Goal: Information Seeking & Learning: Learn about a topic

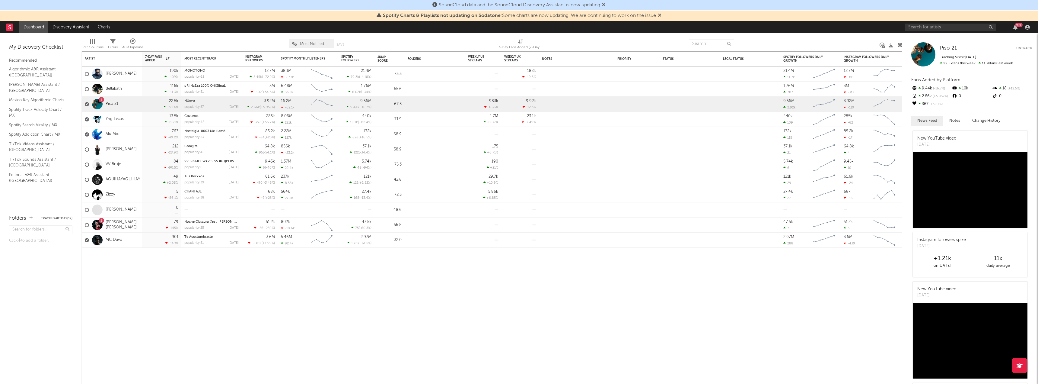
click at [111, 196] on link "Zizzy" at bounding box center [110, 194] width 9 height 5
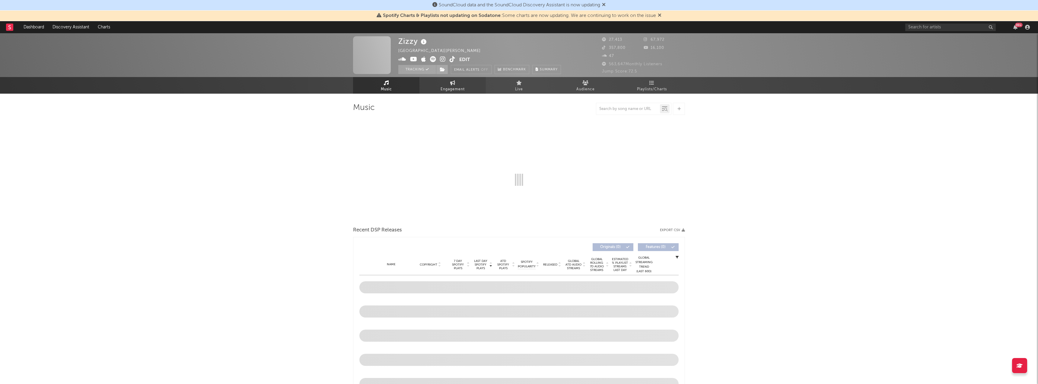
click at [454, 88] on span "Engagement" at bounding box center [453, 89] width 24 height 7
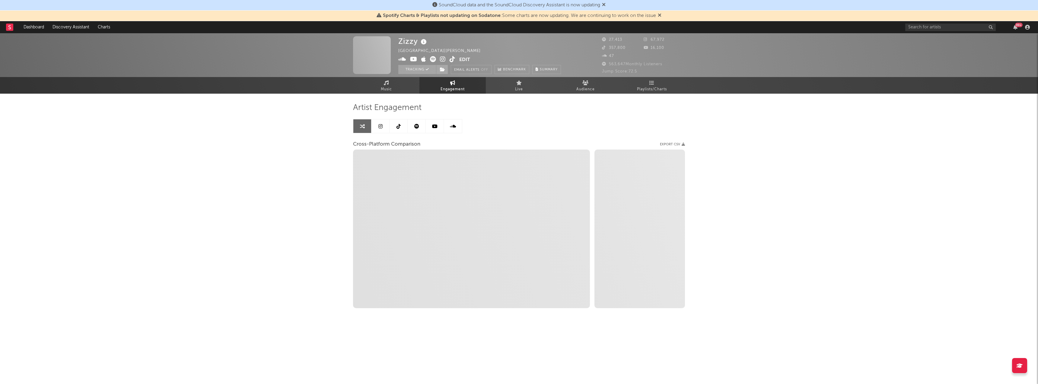
select select "1w"
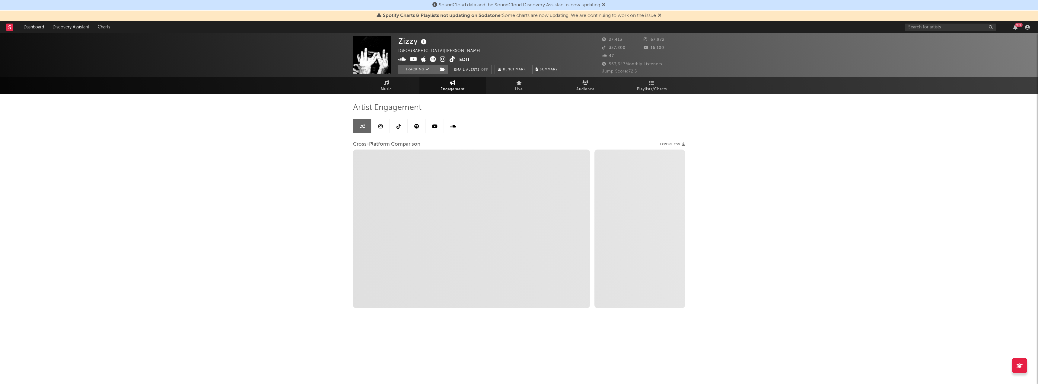
select select "1m"
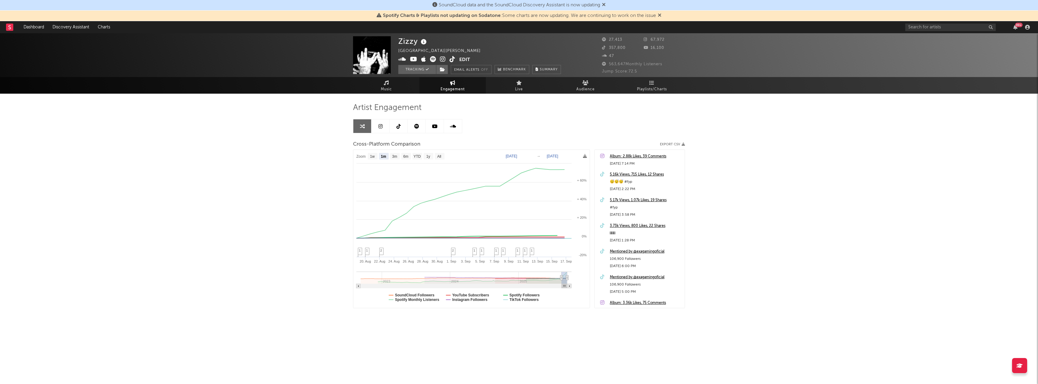
type input "[DATE]"
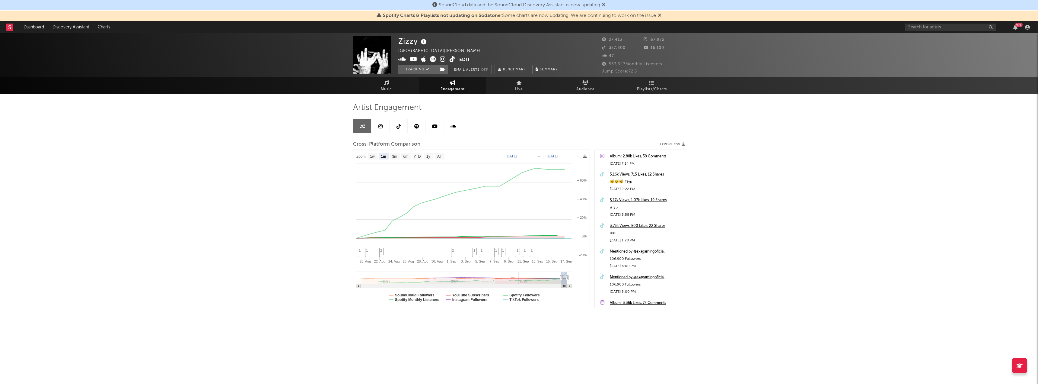
type input "[DATE]"
select select "1m"
drag, startPoint x: 562, startPoint y: 281, endPoint x: 558, endPoint y: 281, distance: 3.9
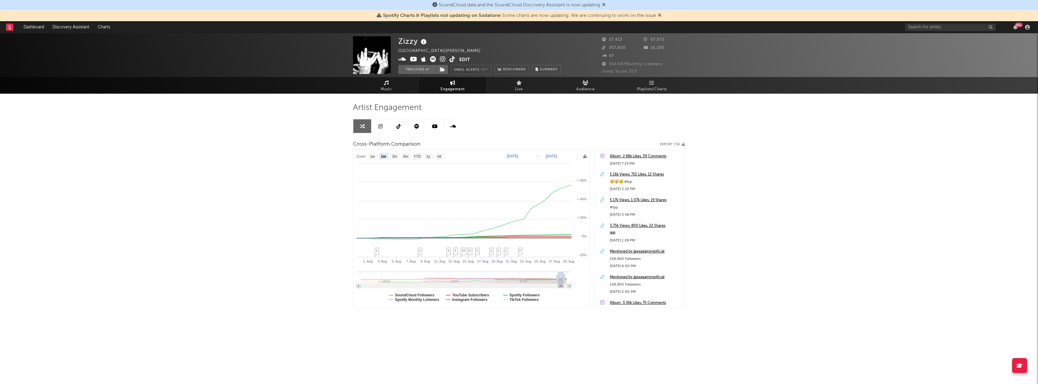
type input "[DATE]"
select select "1w"
type input "[DATE]"
select select "1m"
type input "[DATE]"
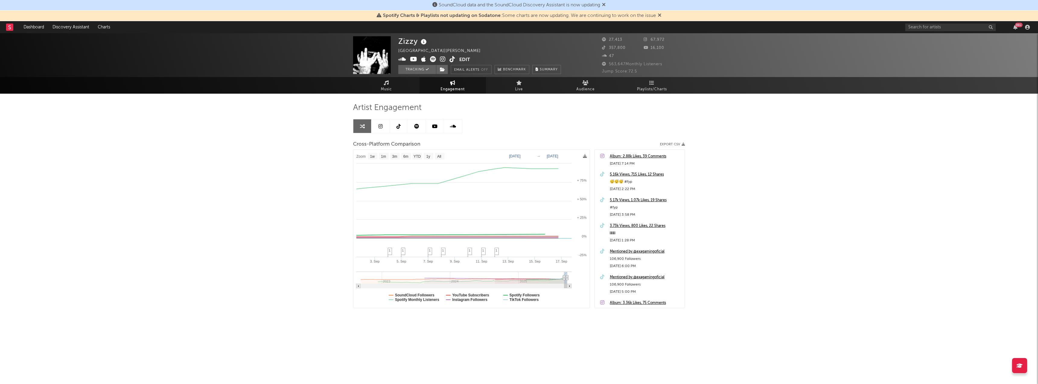
select select "1w"
drag, startPoint x: 559, startPoint y: 277, endPoint x: 564, endPoint y: 278, distance: 5.6
click at [605, 5] on icon at bounding box center [604, 4] width 4 height 5
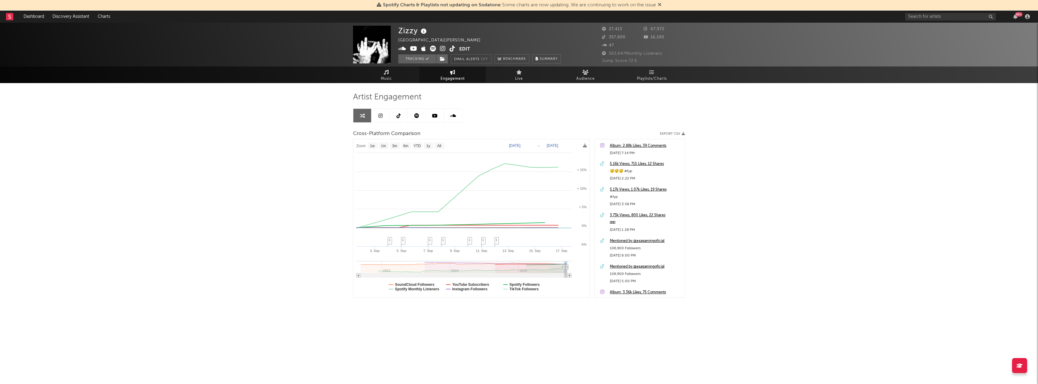
click at [661, 5] on icon at bounding box center [660, 4] width 4 height 5
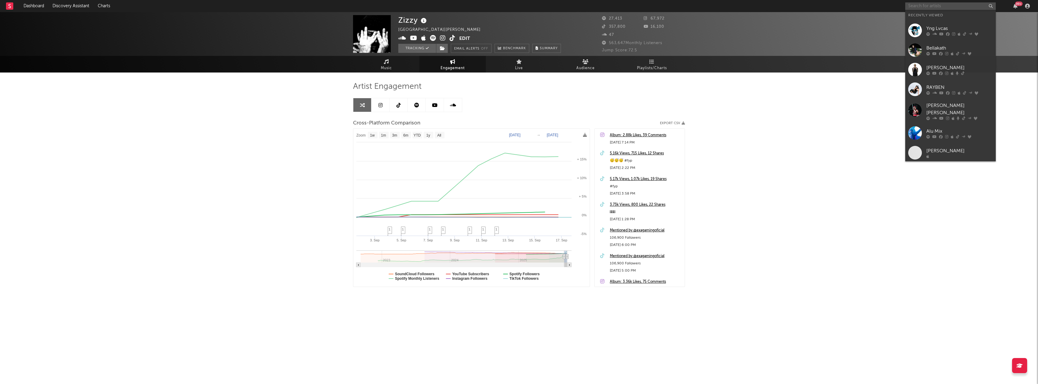
click at [929, 8] on input "text" at bounding box center [950, 6] width 91 height 8
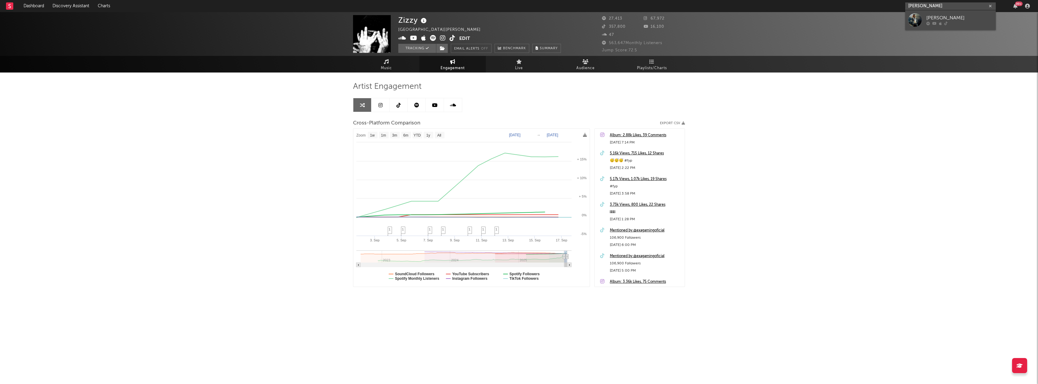
type input "[PERSON_NAME]"
click at [957, 17] on div "[PERSON_NAME]" at bounding box center [959, 17] width 66 height 7
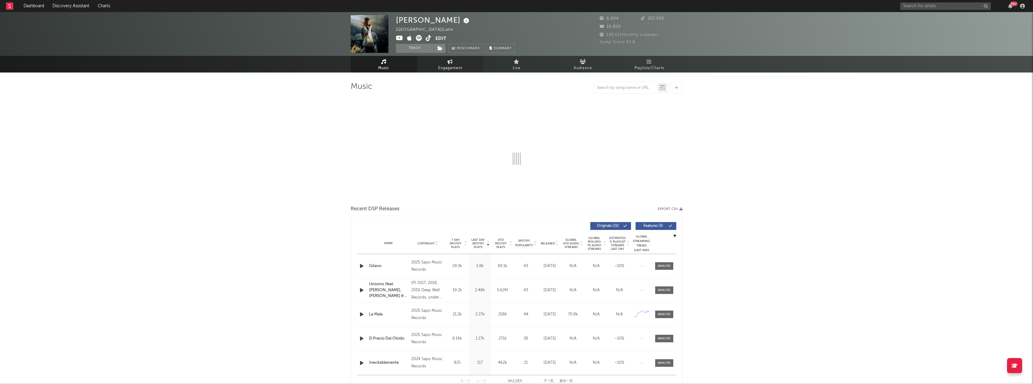
select select "6m"
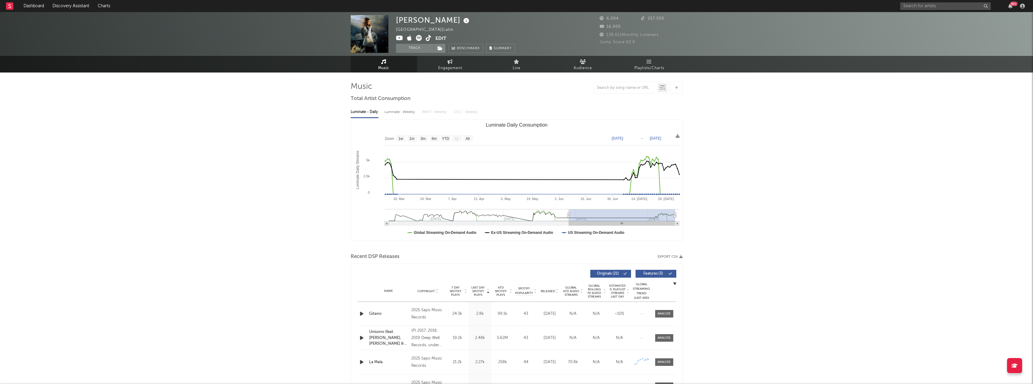
type input "[DATE]"
select select "3m"
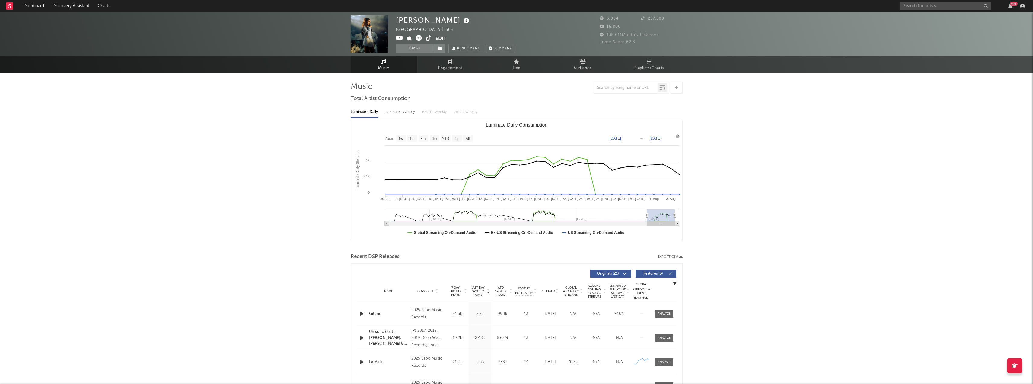
type input "[DATE]"
select select "3m"
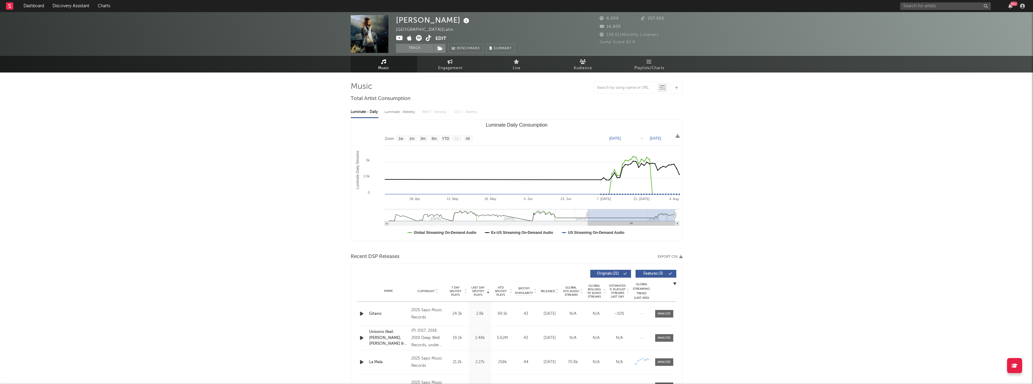
type input "[DATE]"
select select "6m"
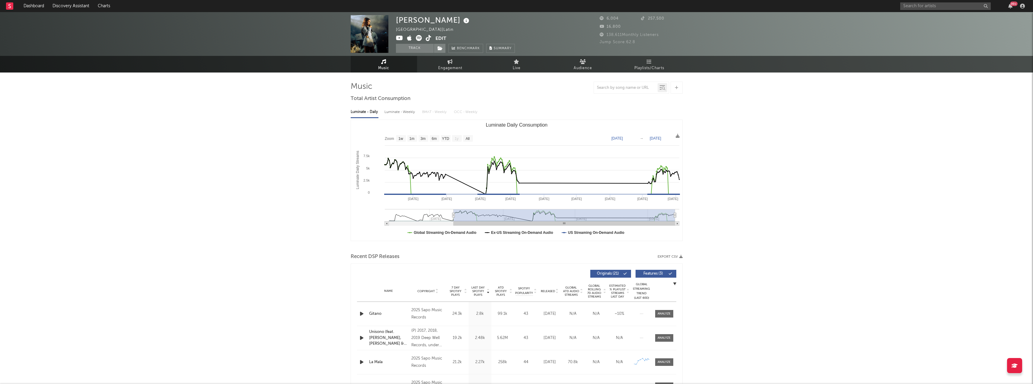
type input "[DATE]"
select select "All"
type input "[DATE]"
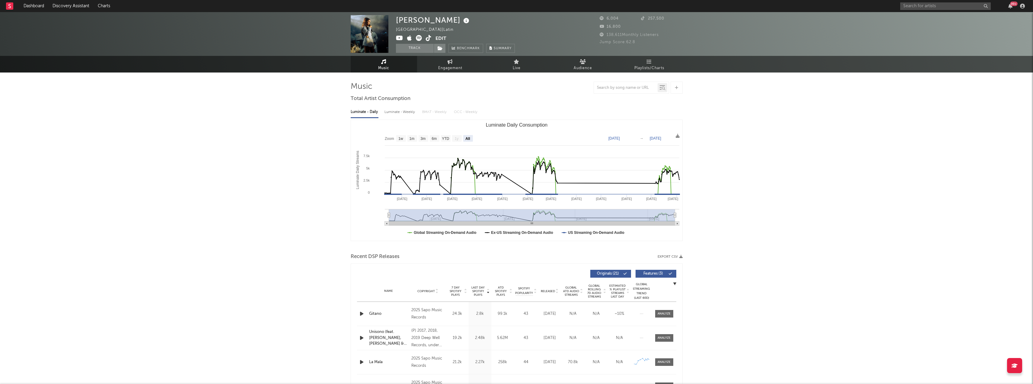
drag, startPoint x: 531, startPoint y: 215, endPoint x: 377, endPoint y: 218, distance: 154.8
click at [377, 218] on icon "Created with Highcharts 10.3.3 Luminate Daily Streams Luminate Daily Consumptio…" at bounding box center [516, 180] width 331 height 121
click at [455, 67] on span "Engagement" at bounding box center [450, 68] width 24 height 7
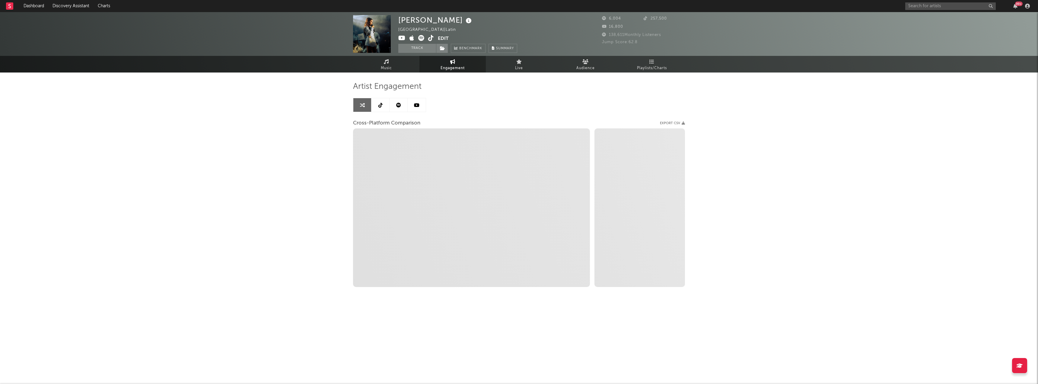
select select "1w"
select select "1m"
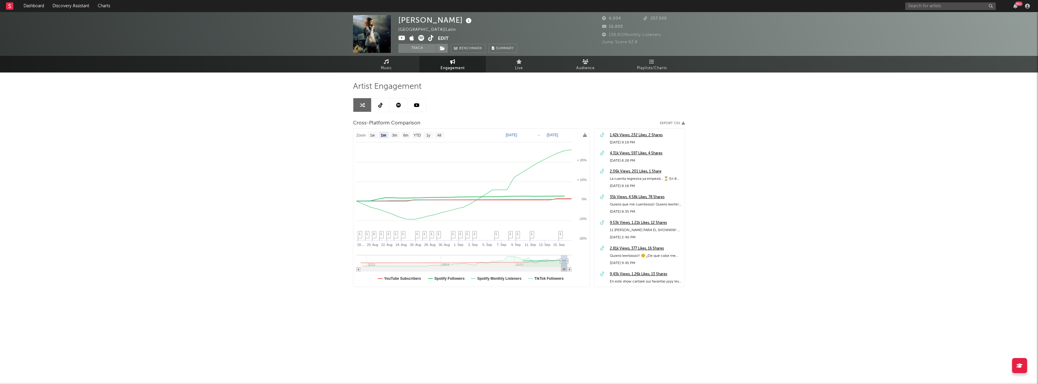
type input "[DATE]"
click at [559, 261] on g at bounding box center [463, 263] width 215 height 17
select select "1m"
type input "[DATE]"
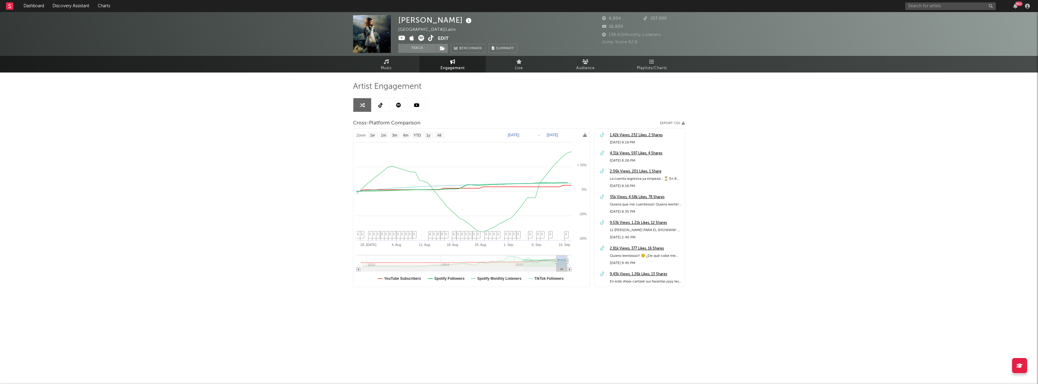
select select "1w"
type input "[DATE]"
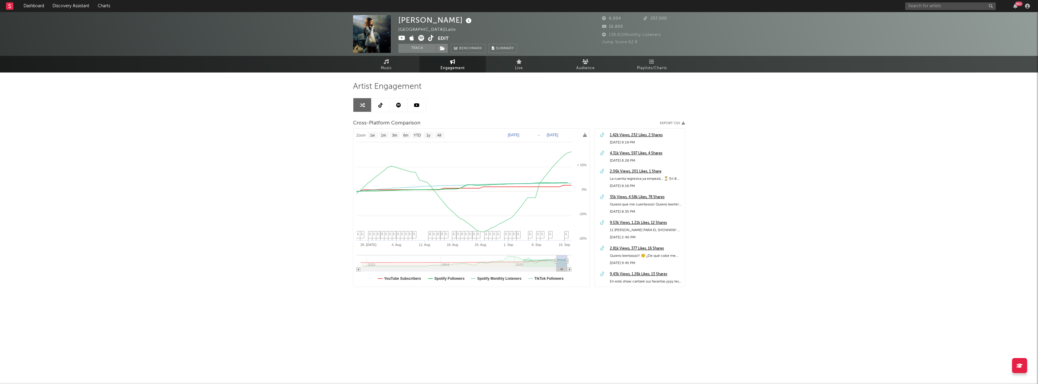
type input "[DATE]"
select select "1w"
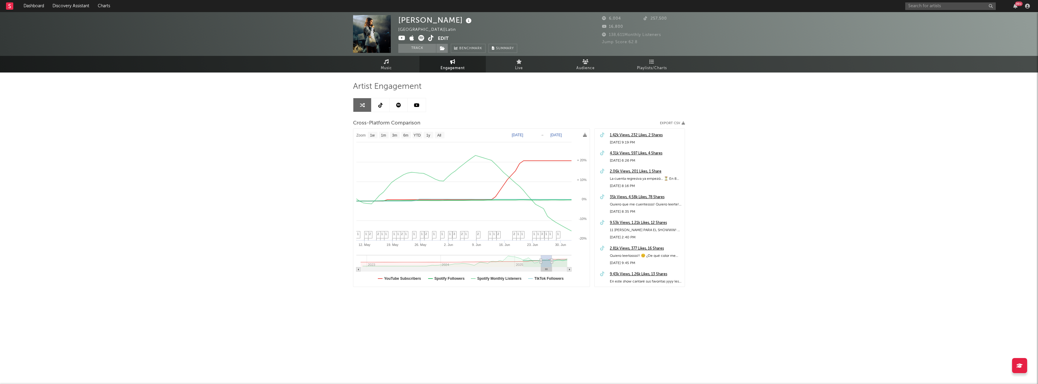
drag, startPoint x: 558, startPoint y: 262, endPoint x: 543, endPoint y: 263, distance: 15.4
type input "[DATE]"
select select "6m"
type input "[DATE]"
drag, startPoint x: 540, startPoint y: 261, endPoint x: 502, endPoint y: 259, distance: 37.7
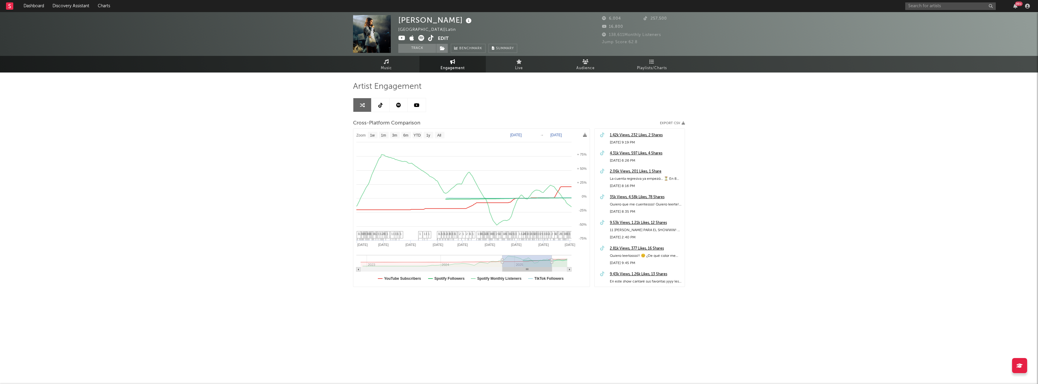
click at [502, 259] on icon at bounding box center [502, 261] width 2 height 5
select select "1w"
type input "[DATE]"
drag, startPoint x: 552, startPoint y: 260, endPoint x: 594, endPoint y: 265, distance: 42.5
select select "1w"
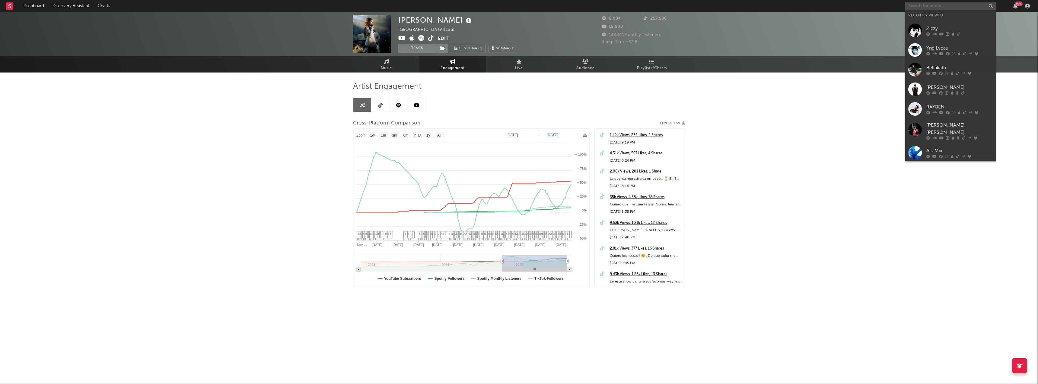
click at [929, 3] on input "text" at bounding box center [950, 6] width 91 height 8
type input "sofish"
click at [937, 19] on div "Sofish" at bounding box center [959, 17] width 66 height 7
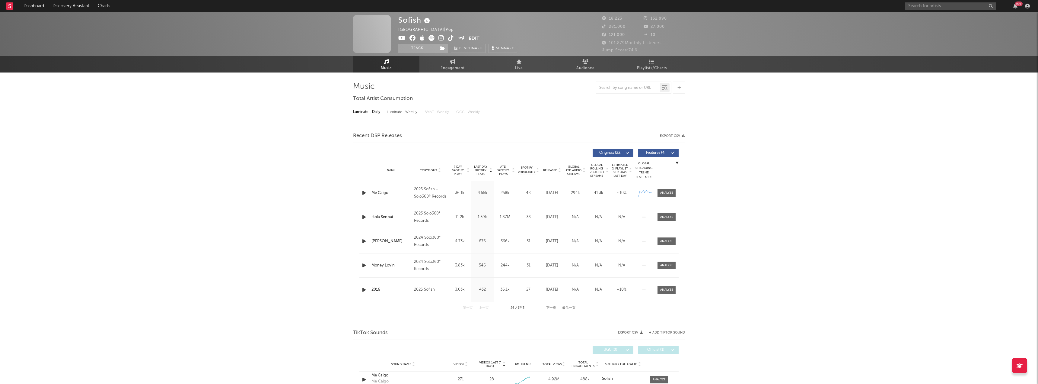
select select "6m"
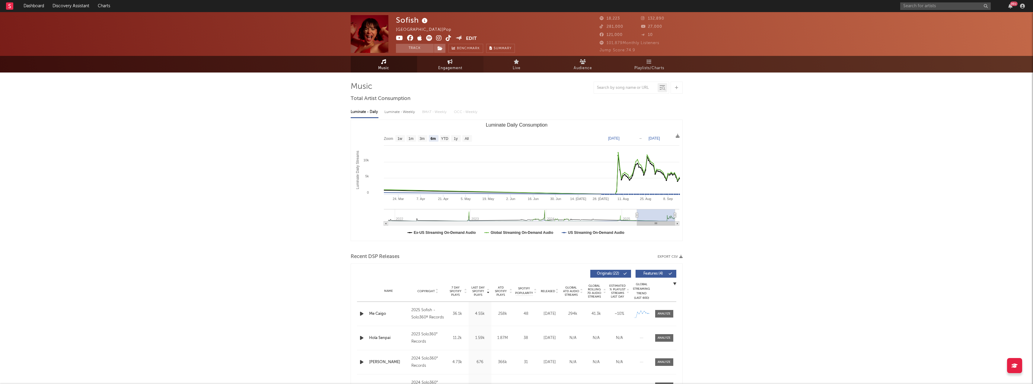
click at [448, 62] on icon at bounding box center [449, 61] width 5 height 5
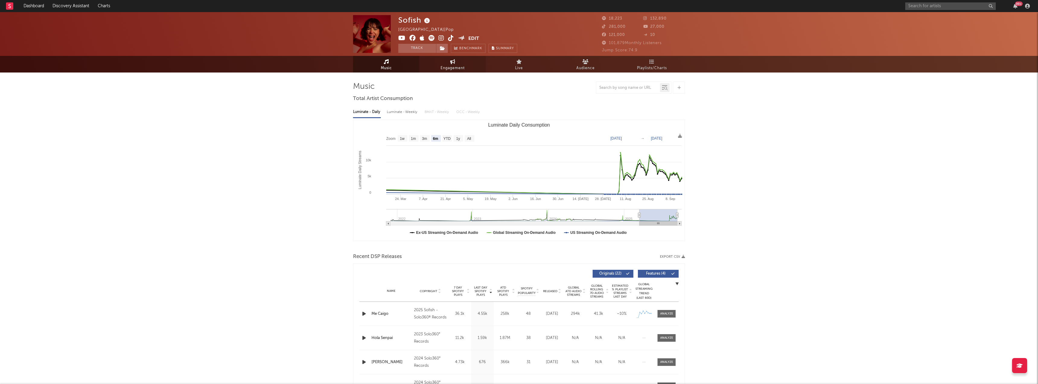
select select "1w"
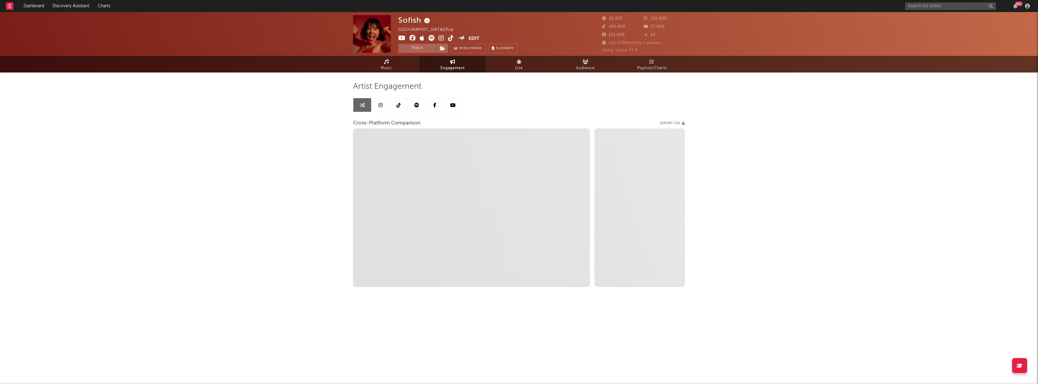
select select "1m"
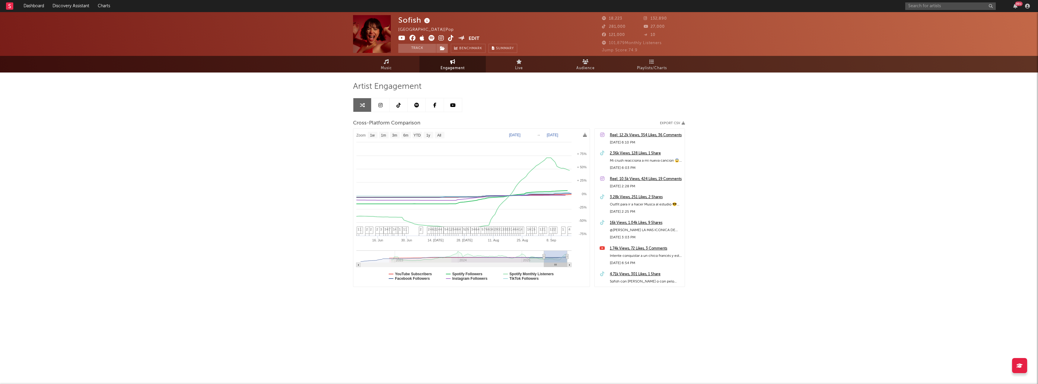
type input "[DATE]"
select select "6m"
type input "[DATE]"
select select "1w"
drag, startPoint x: 562, startPoint y: 257, endPoint x: 516, endPoint y: 259, distance: 45.9
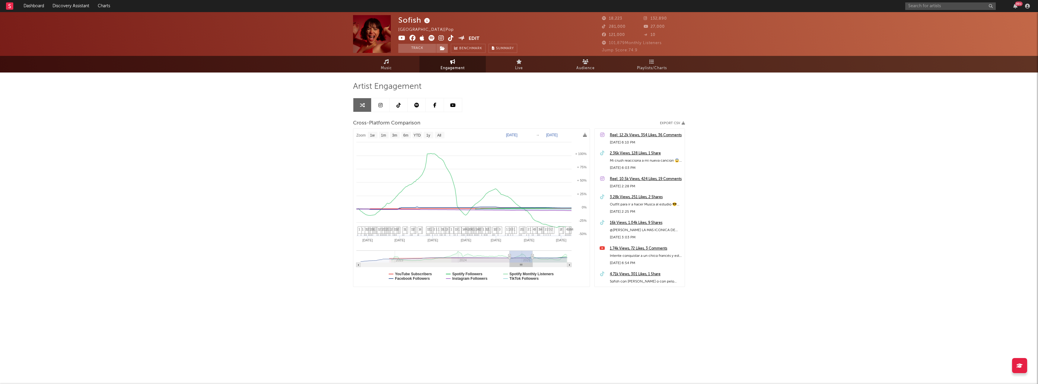
type input "[DATE]"
drag, startPoint x: 568, startPoint y: 257, endPoint x: 530, endPoint y: 258, distance: 38.3
click at [530, 258] on icon at bounding box center [530, 256] width 2 height 5
select select "1w"
click at [531, 254] on g at bounding box center [463, 258] width 215 height 17
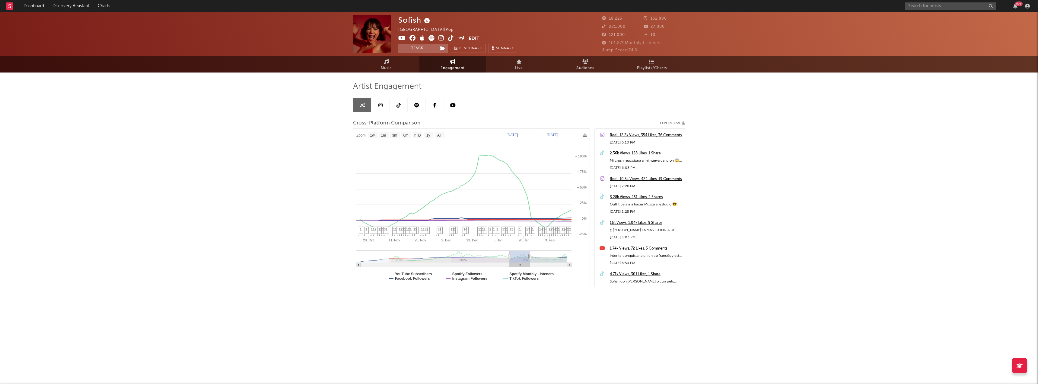
type input "[DATE]"
select select "1w"
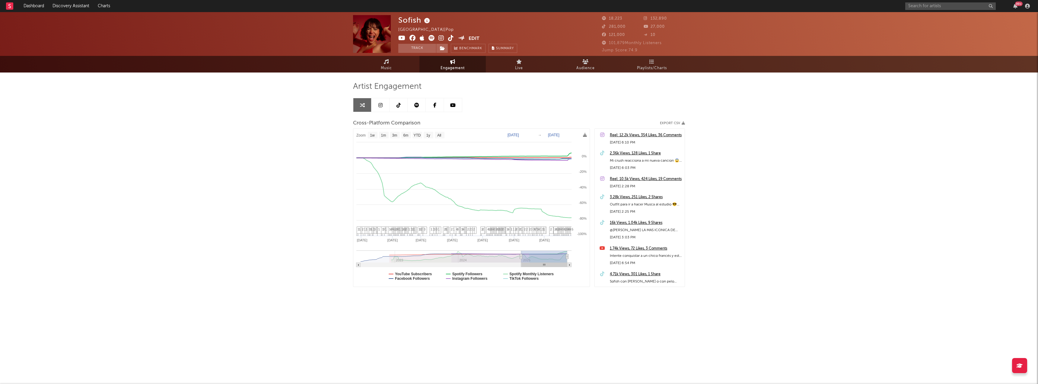
type input "[DATE]"
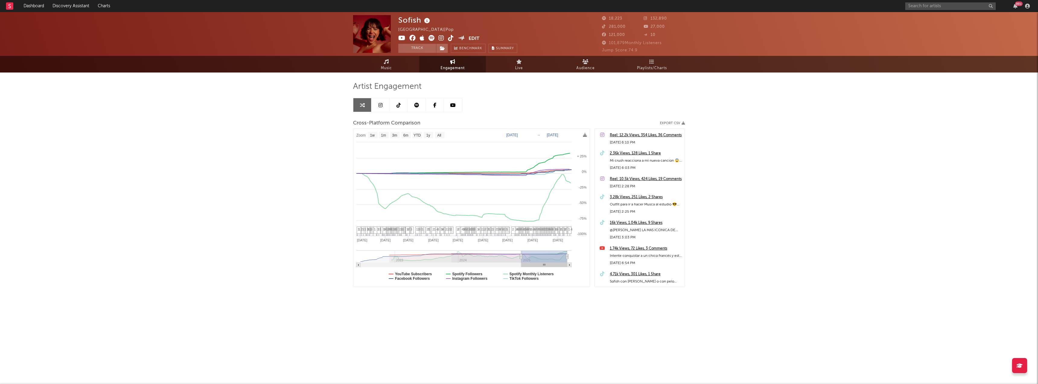
drag, startPoint x: 542, startPoint y: 254, endPoint x: 594, endPoint y: 260, distance: 53.1
select select "1w"
type input "[DATE]"
select select "6m"
type input "[DATE]"
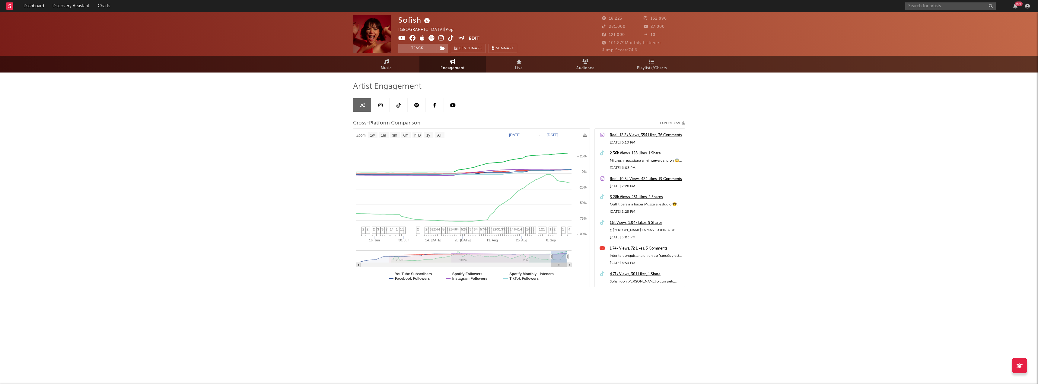
select select "3m"
type input "[DATE]"
select select "1w"
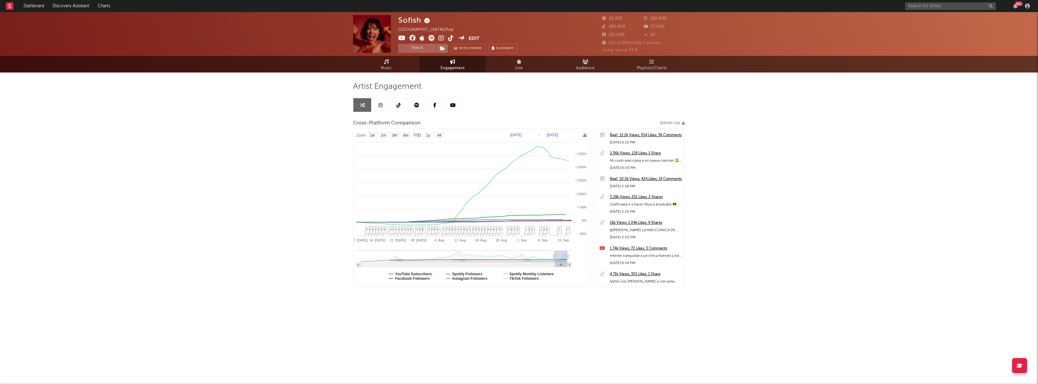
drag, startPoint x: 522, startPoint y: 254, endPoint x: 558, endPoint y: 258, distance: 36.7
type input "[DATE]"
drag, startPoint x: 566, startPoint y: 259, endPoint x: 575, endPoint y: 257, distance: 8.3
click at [575, 257] on icon "Created with Highcharts 10.3.3 [DATE]. [DATE] [DATE]. [DATE]. Aug [DATE]. Aug 2…" at bounding box center [471, 208] width 236 height 158
select select "1w"
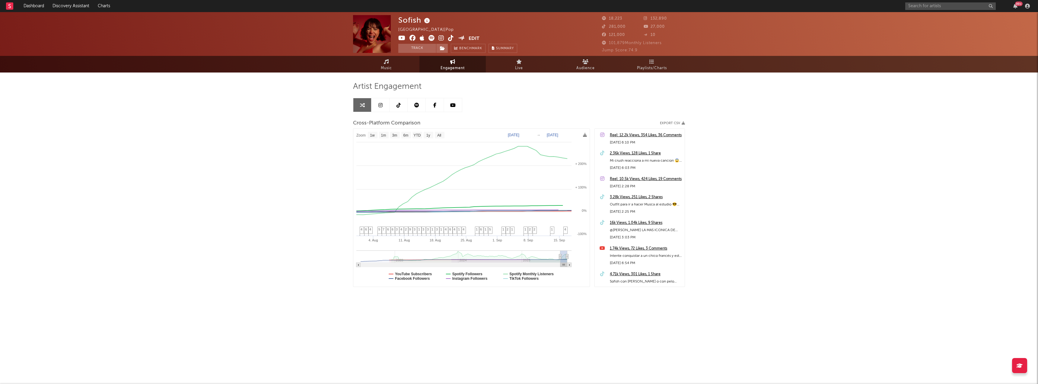
type input "[DATE]"
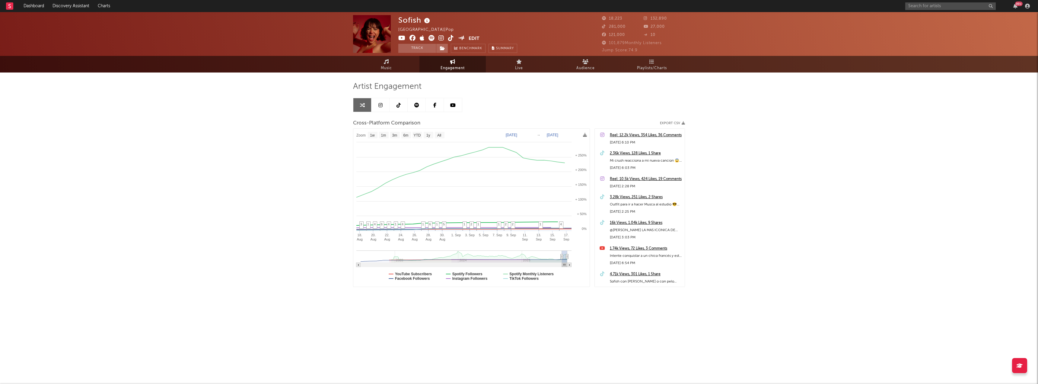
drag, startPoint x: 556, startPoint y: 257, endPoint x: 562, endPoint y: 257, distance: 6.0
click at [562, 257] on icon at bounding box center [562, 256] width 2 height 5
select select "1w"
